Goal: Entertainment & Leisure: Consume media (video, audio)

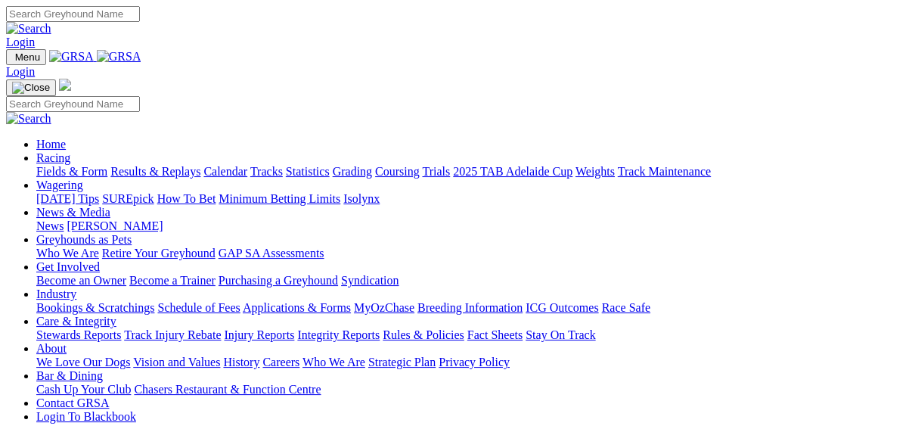
click at [44, 165] on link "Fields & Form" at bounding box center [71, 171] width 71 height 13
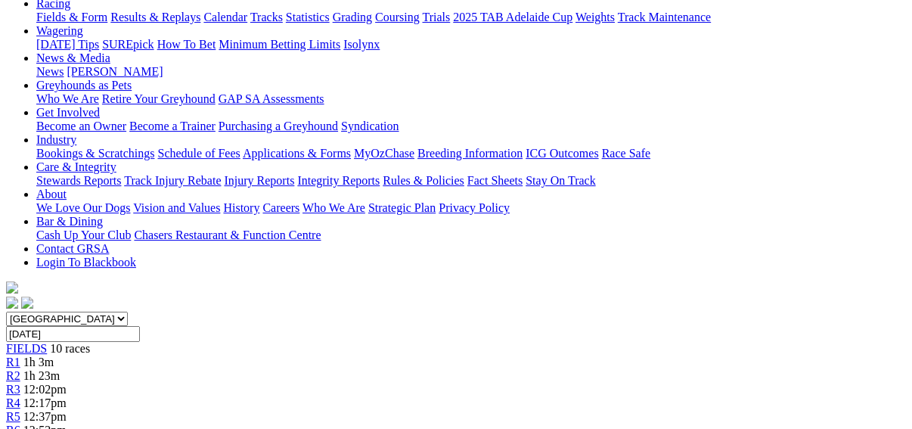
scroll to position [60, 0]
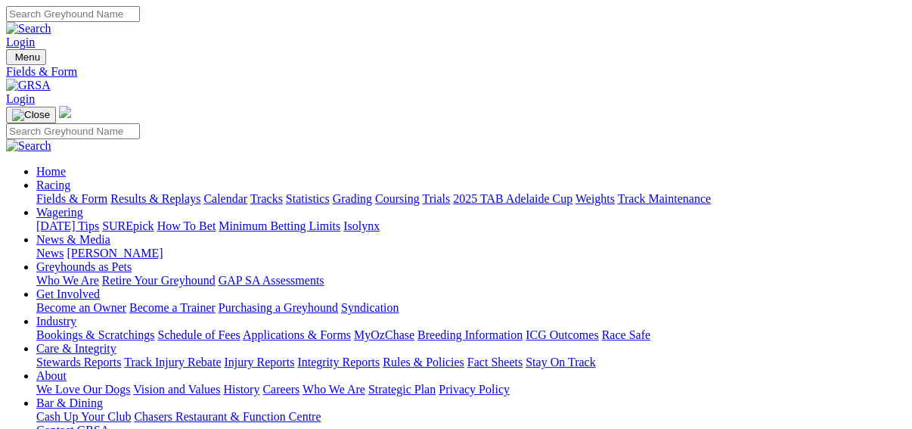
click at [169, 192] on link "Results & Replays" at bounding box center [155, 198] width 90 height 13
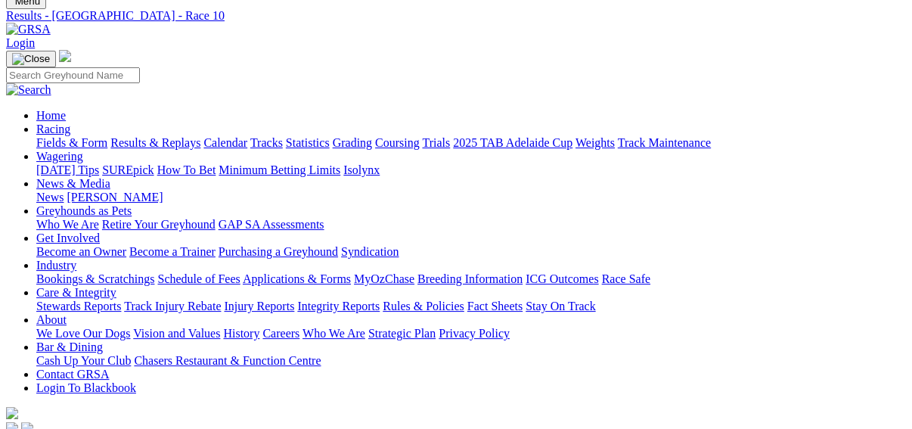
scroll to position [121, 0]
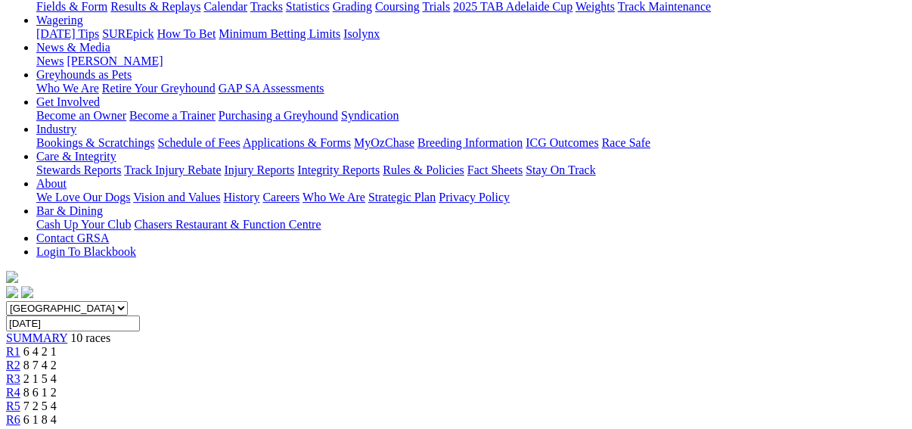
scroll to position [121, 0]
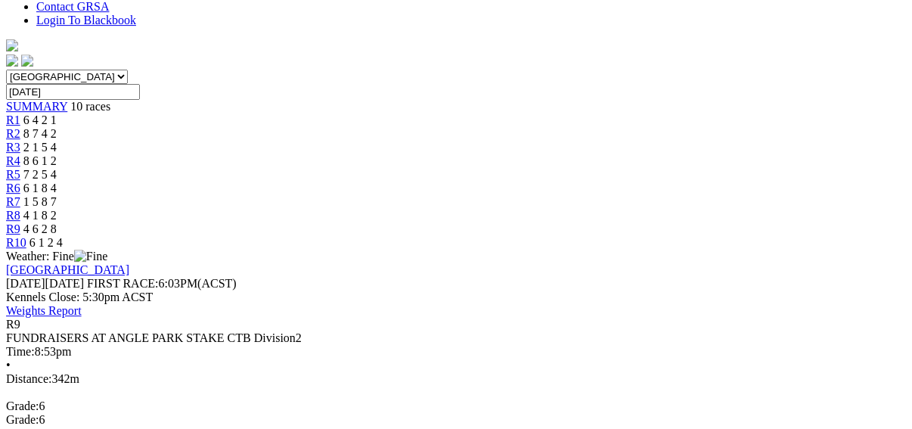
scroll to position [242, 0]
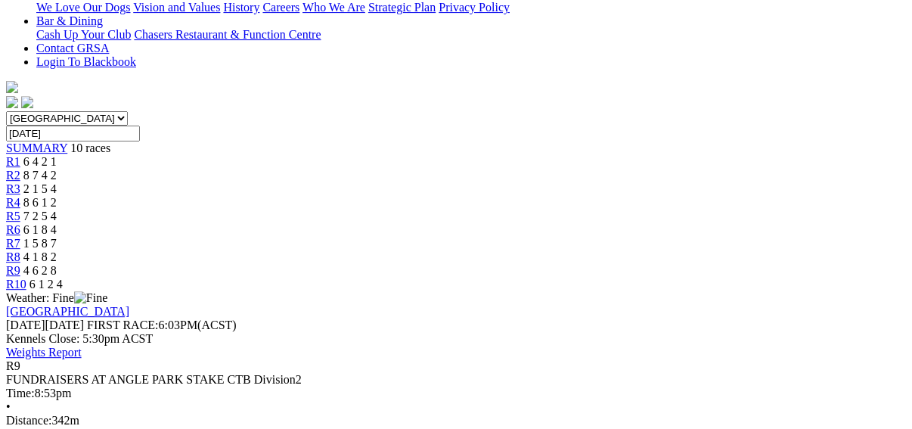
scroll to position [302, 0]
